Goal: Find specific page/section: Find specific page/section

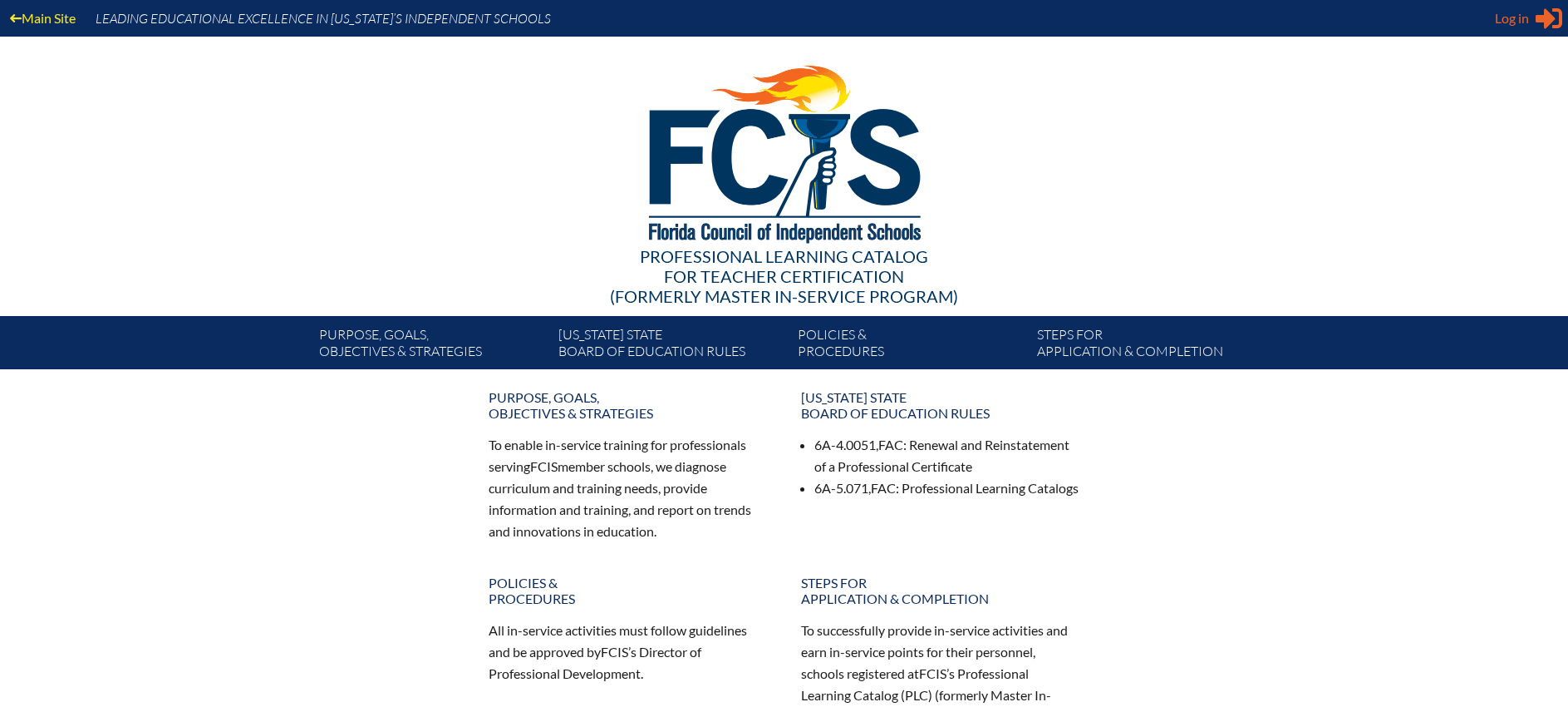
click at [1520, 20] on span "Log in" at bounding box center [1512, 18] width 34 height 20
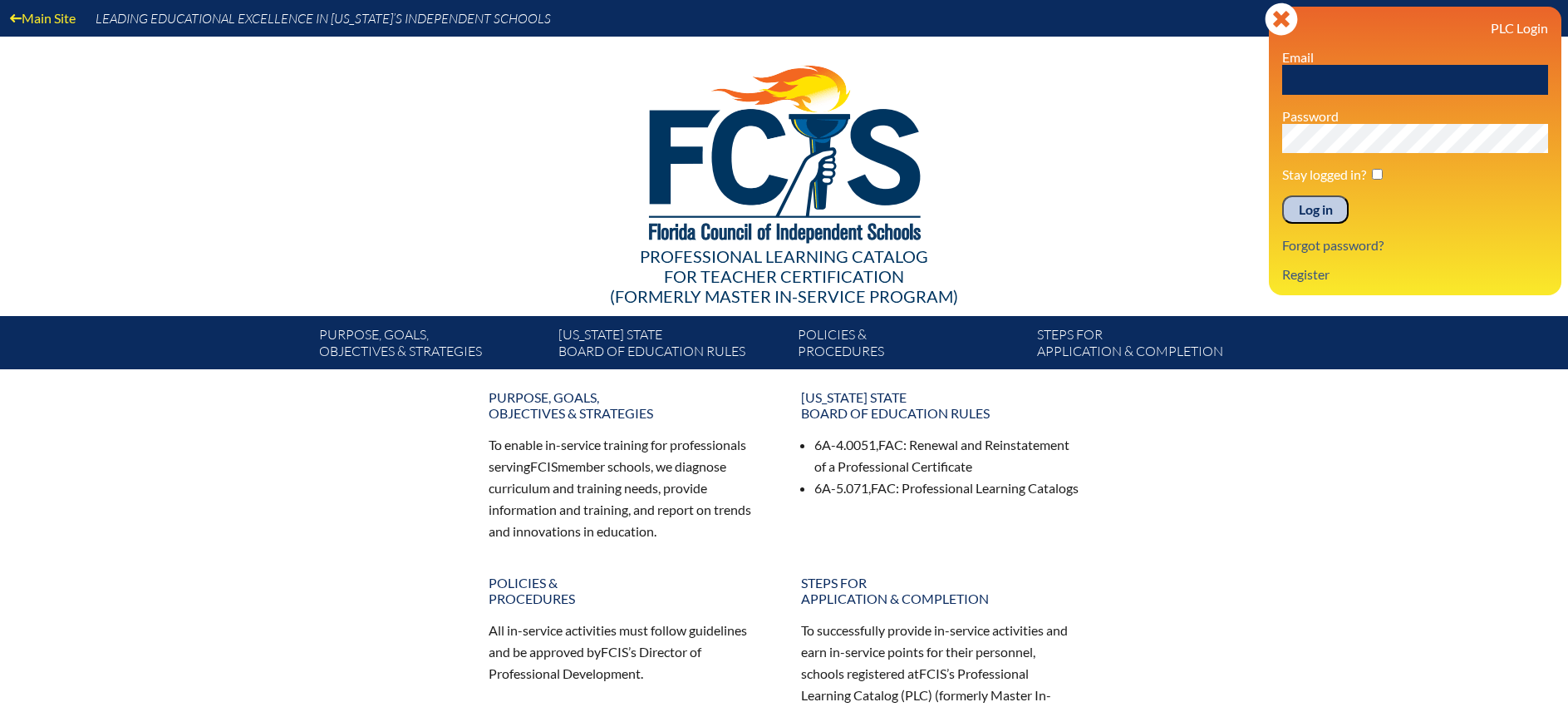
click at [1405, 77] on input "text" at bounding box center [1415, 79] width 266 height 30
type input "[PERSON_NAME][EMAIL_ADDRESS][PERSON_NAME][DOMAIN_NAME]"
click at [1338, 216] on input "Log in" at bounding box center [1315, 209] width 66 height 28
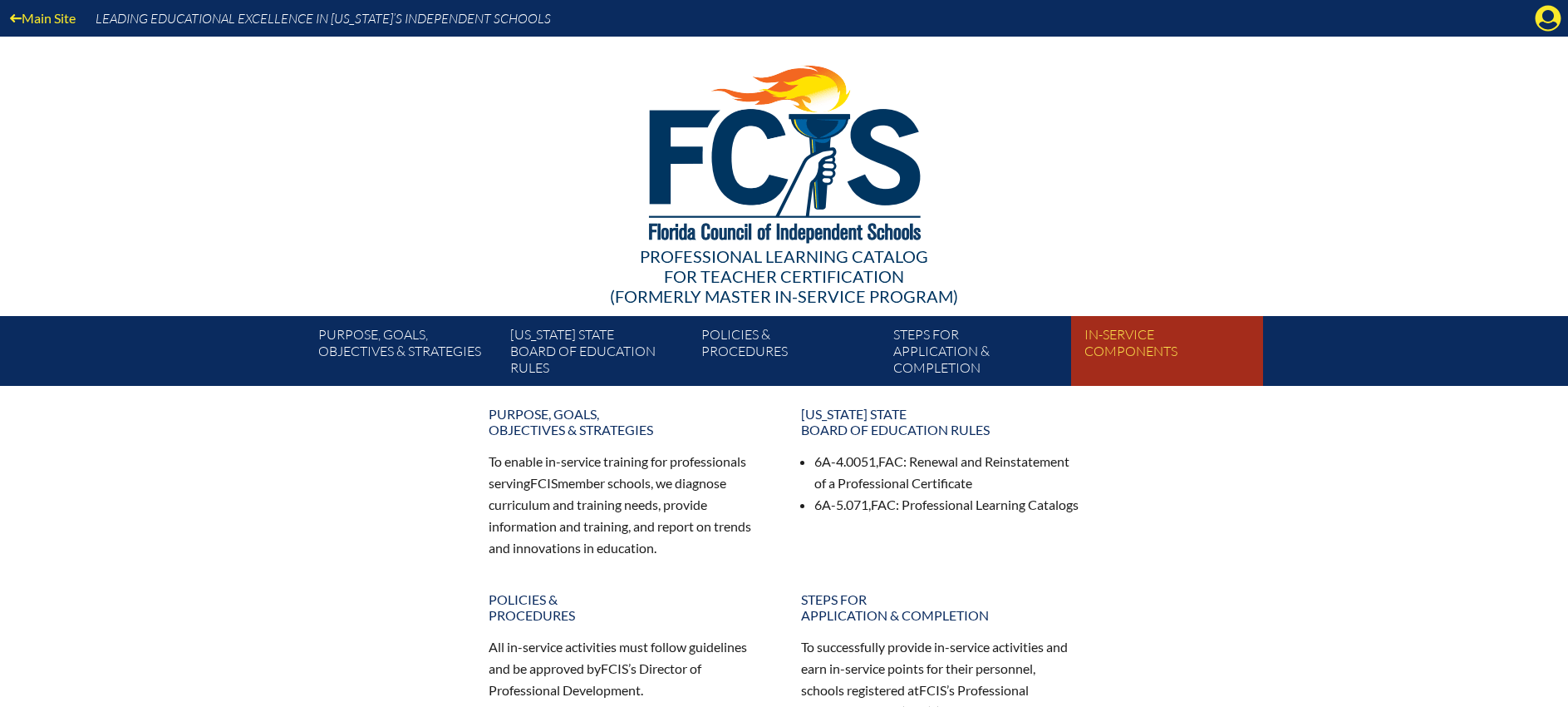
click at [1158, 343] on link "In-service components" at bounding box center [1173, 354] width 191 height 63
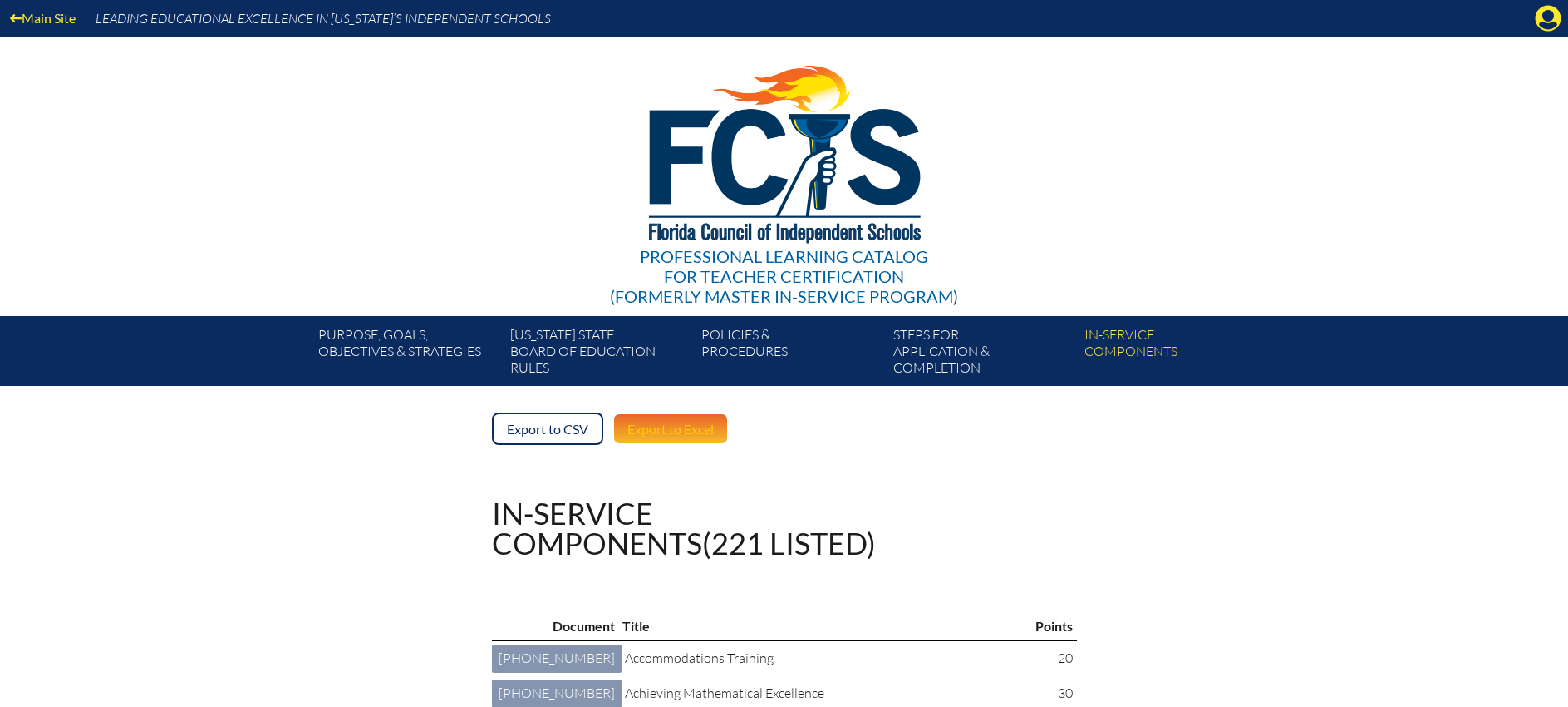
click at [699, 425] on link "Export to Excel" at bounding box center [670, 429] width 116 height 32
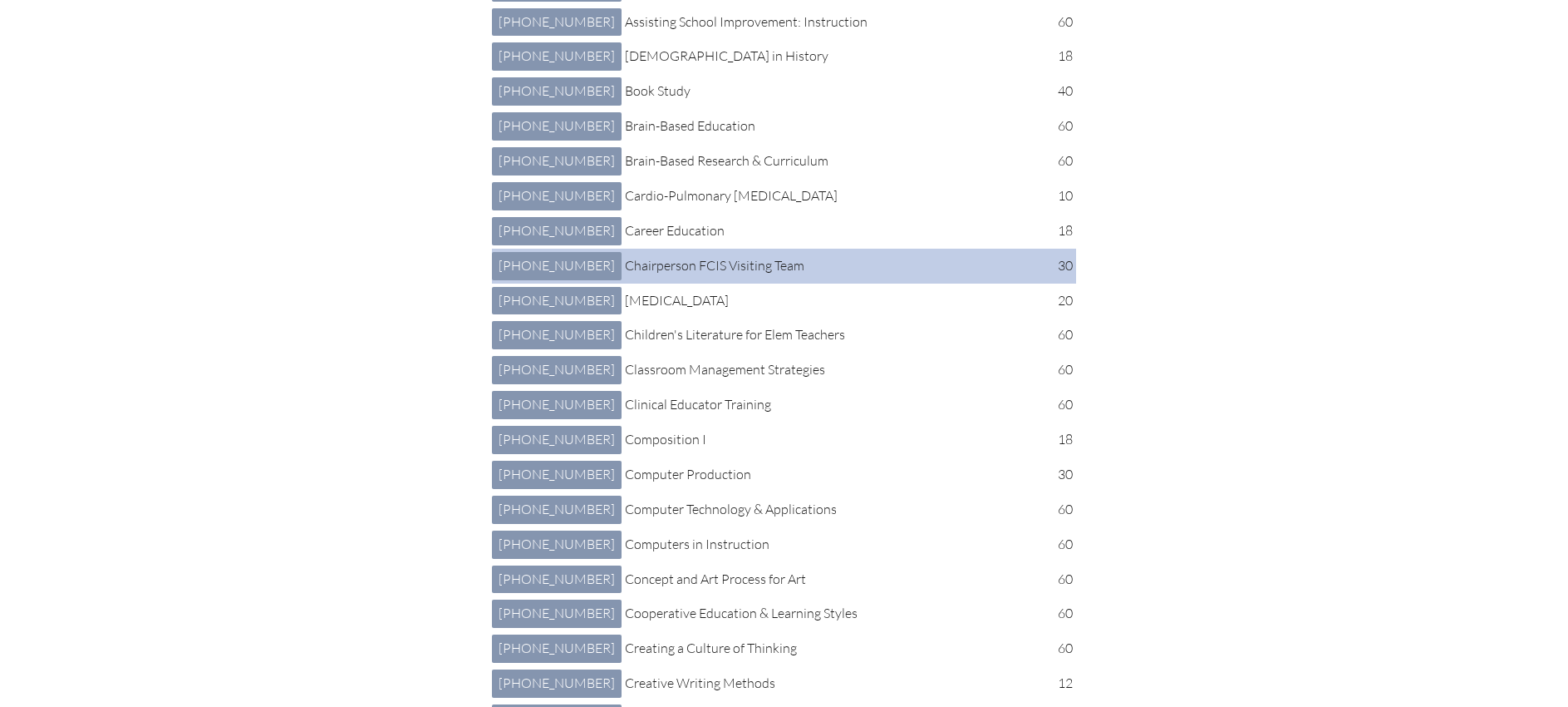
scroll to position [991, 0]
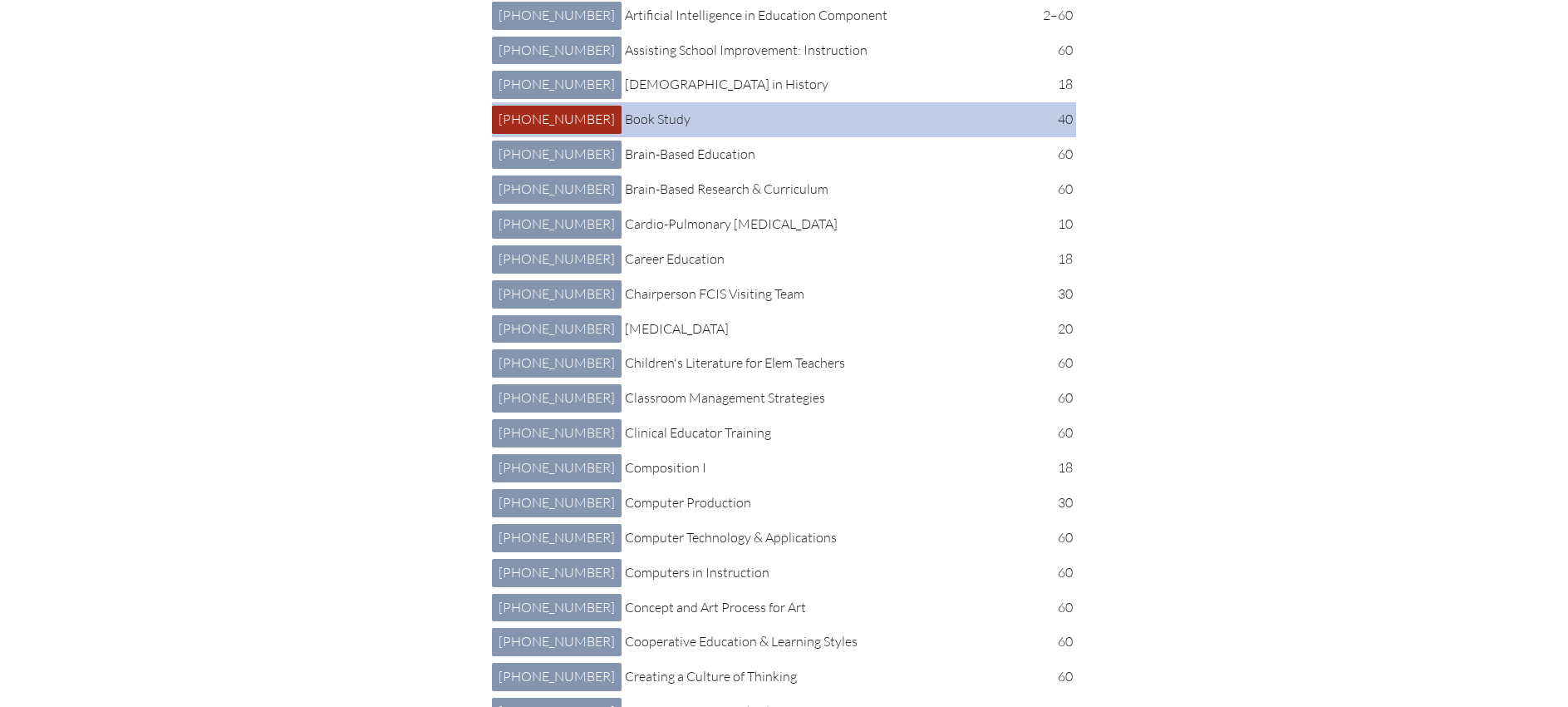
click at [538, 134] on link "2 013 006: Book Study [PHONE_NUMBER]" at bounding box center [557, 119] width 129 height 28
